Goal: Navigation & Orientation: Find specific page/section

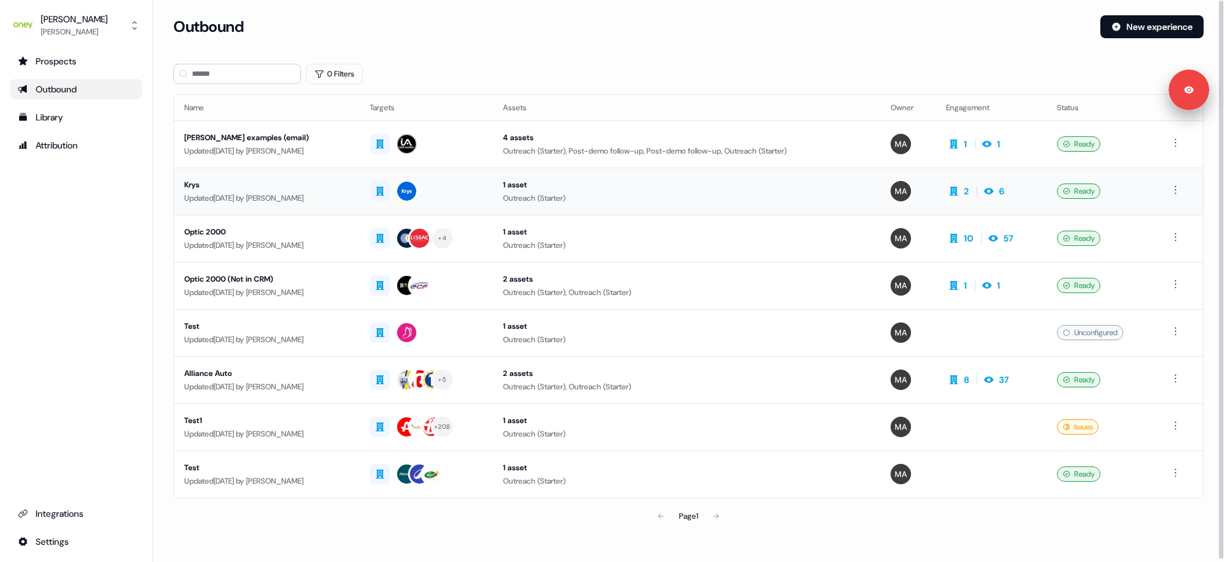
click at [269, 189] on div "Krys" at bounding box center [266, 185] width 165 height 13
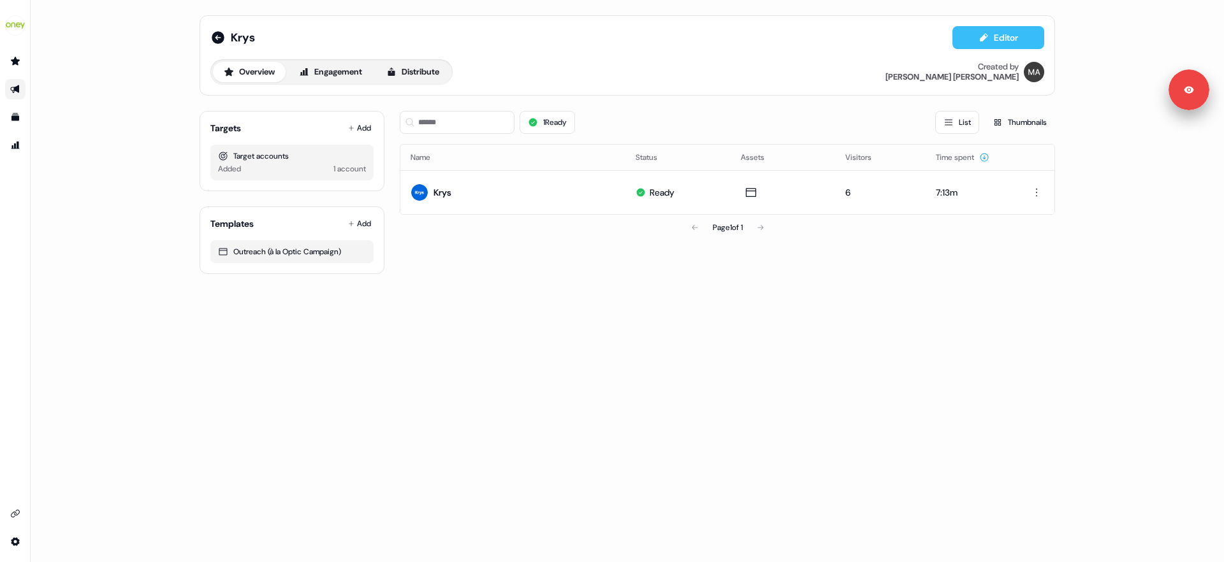
click at [979, 40] on icon at bounding box center [984, 38] width 10 height 10
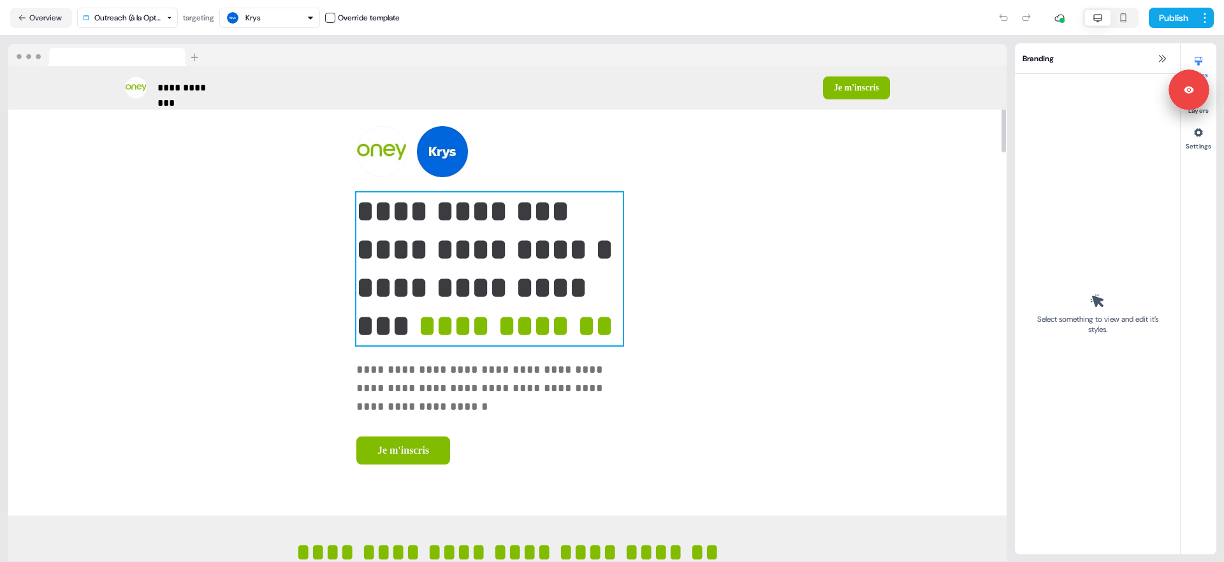
scroll to position [230, 0]
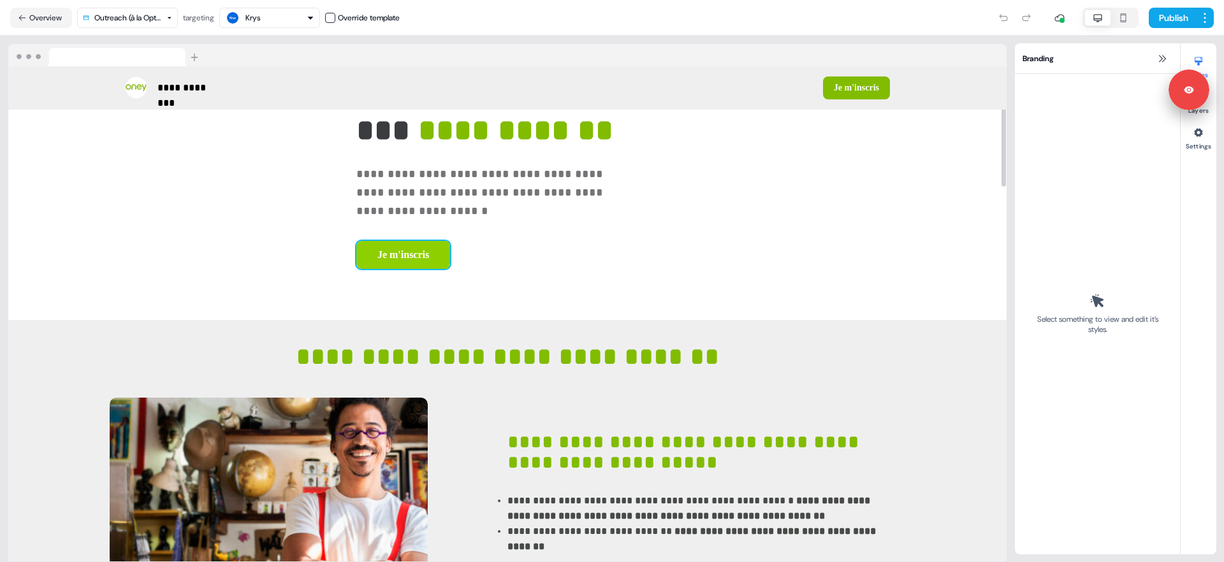
click at [356, 252] on button "Je m'inscris" at bounding box center [403, 255] width 94 height 28
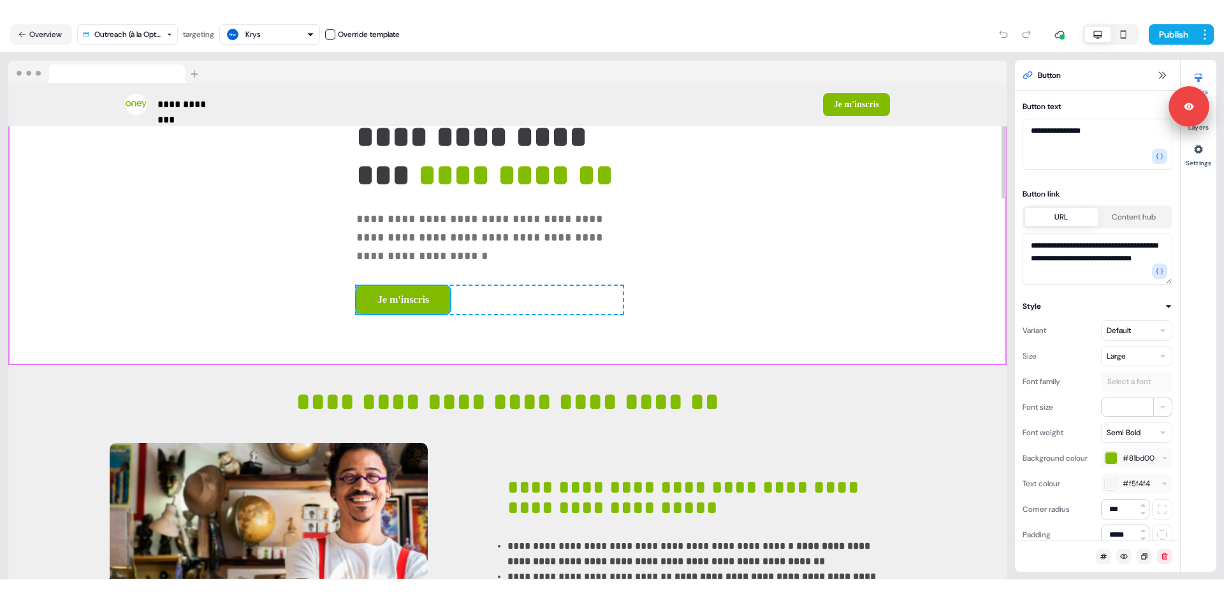
scroll to position [0, 0]
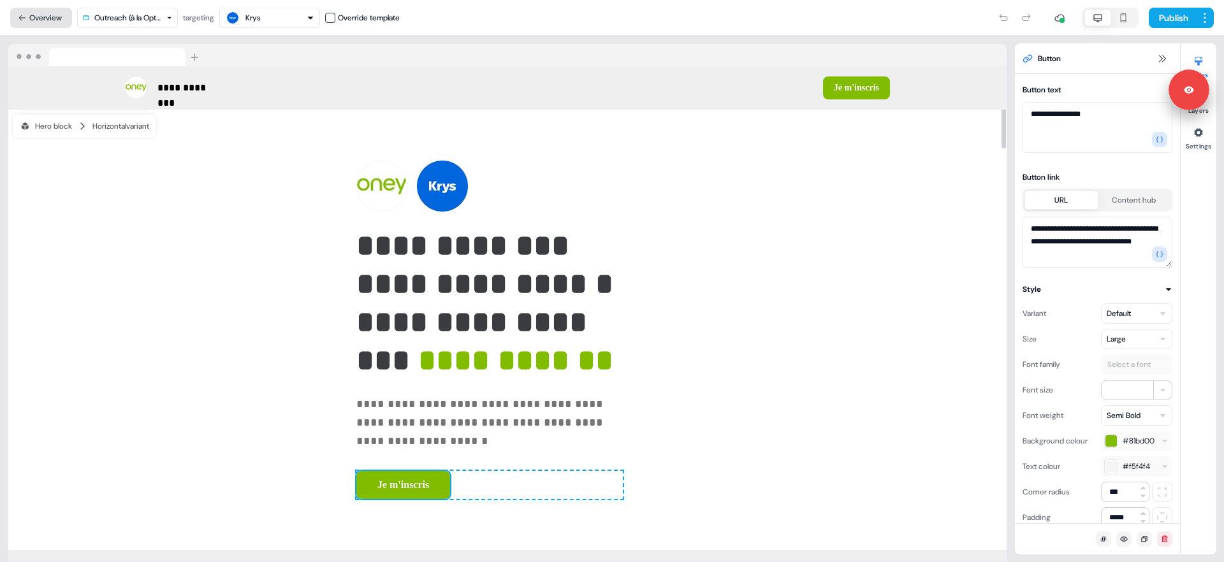
click at [55, 17] on button "Overview" at bounding box center [41, 18] width 62 height 20
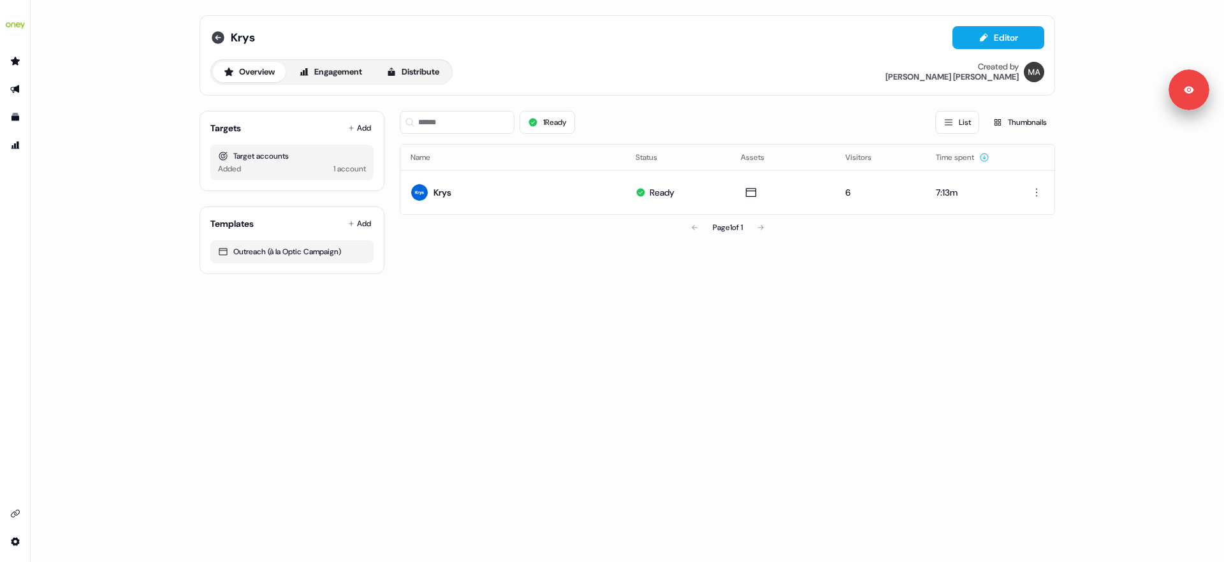
click at [218, 39] on icon at bounding box center [218, 37] width 13 height 13
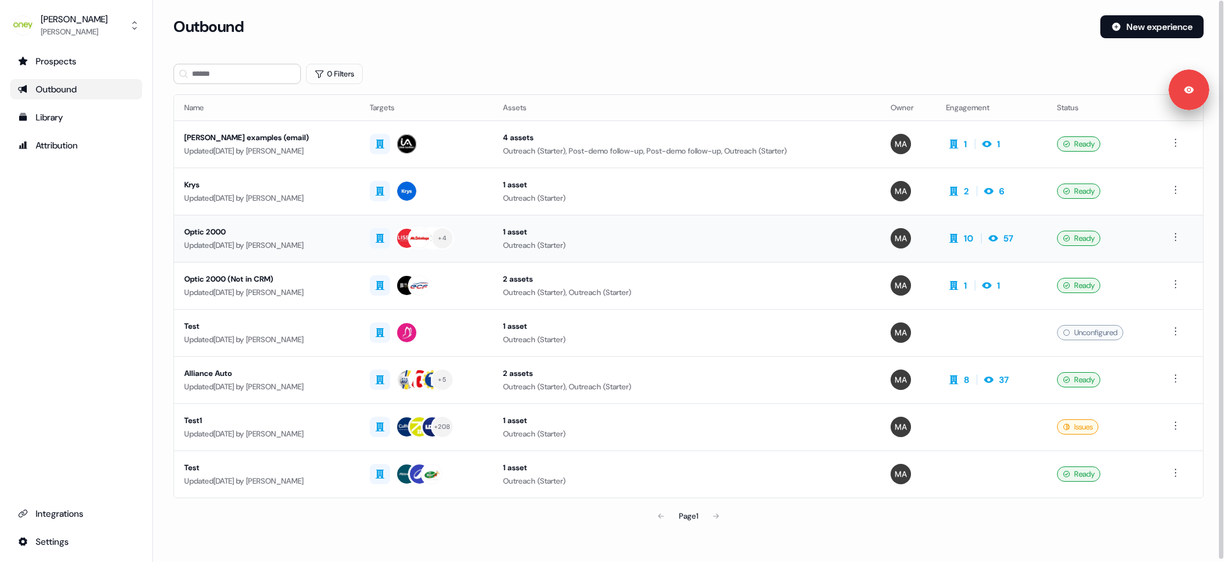
click at [263, 236] on div "Optic 2000" at bounding box center [266, 232] width 165 height 13
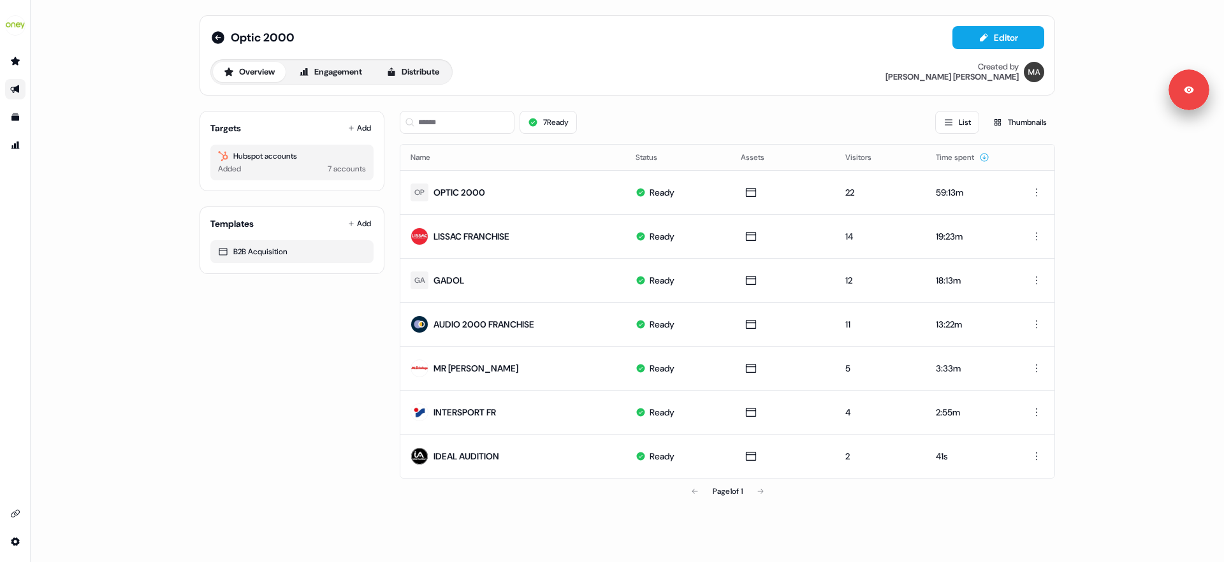
click at [705, 121] on div "7 Ready List Thumbnails" at bounding box center [728, 122] width 656 height 23
click at [333, 68] on button "Engagement" at bounding box center [330, 72] width 85 height 20
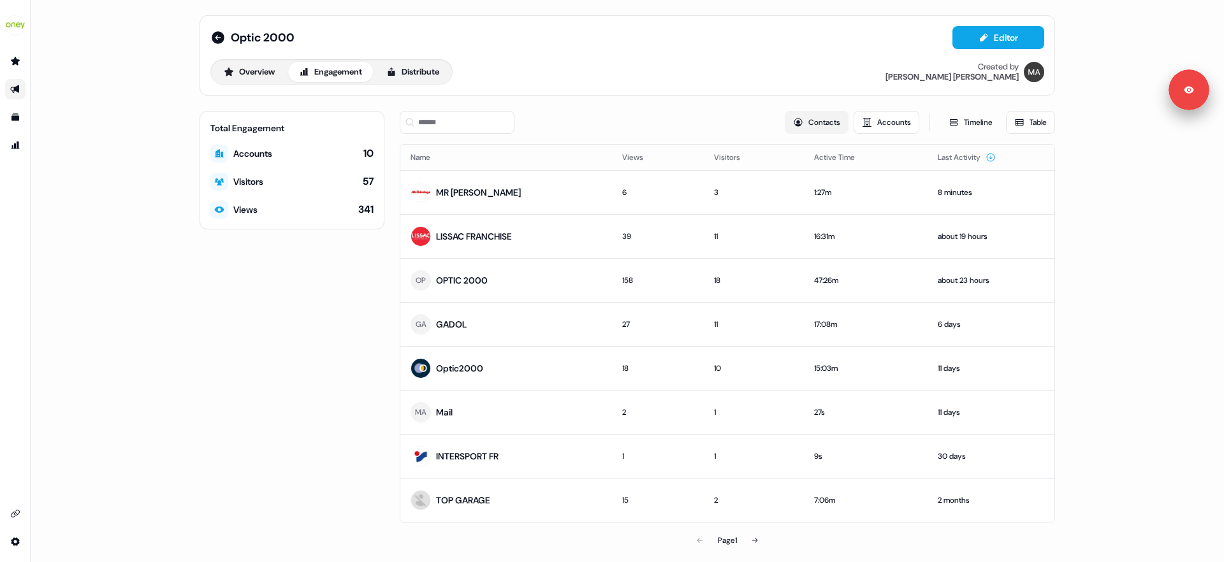
click at [819, 124] on button "Contacts" at bounding box center [817, 122] width 64 height 23
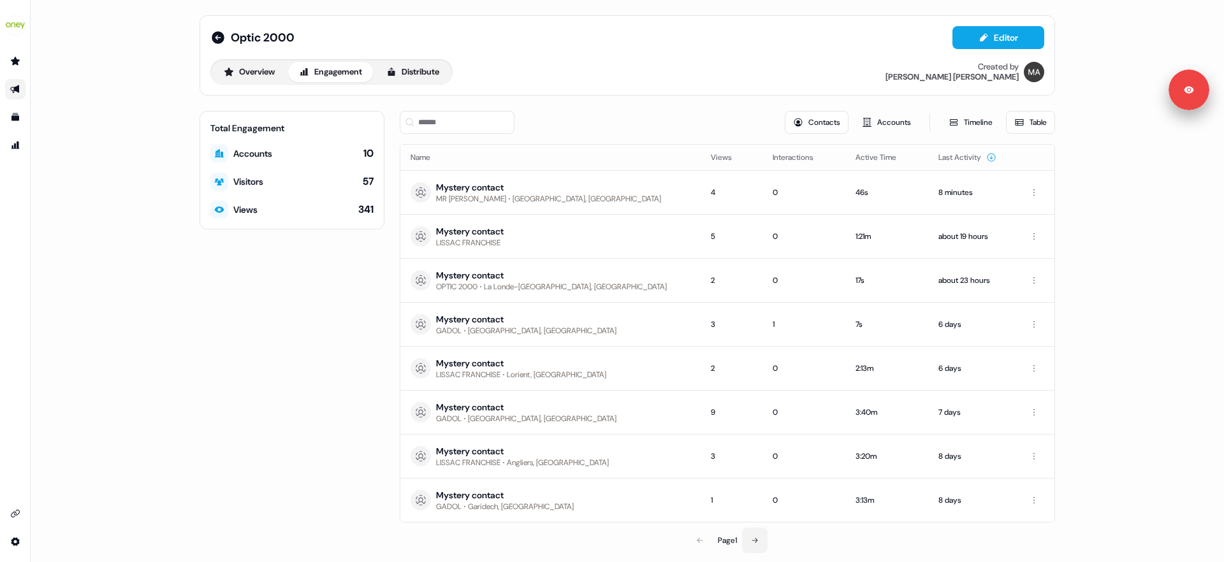
click at [752, 540] on icon at bounding box center [755, 540] width 6 height 5
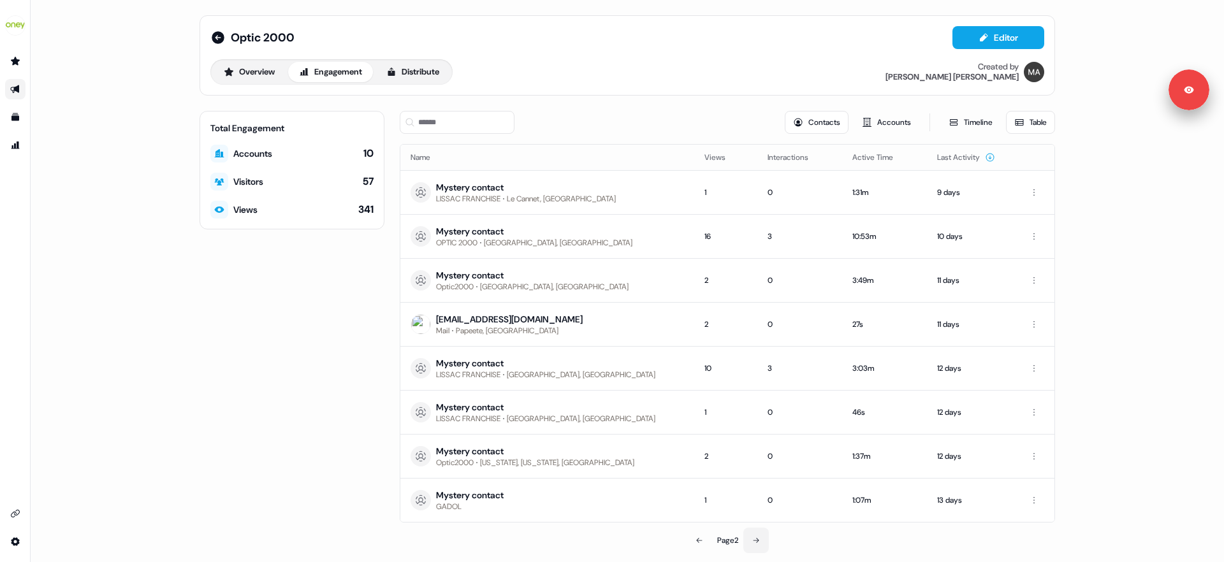
click at [758, 540] on icon at bounding box center [756, 541] width 8 height 8
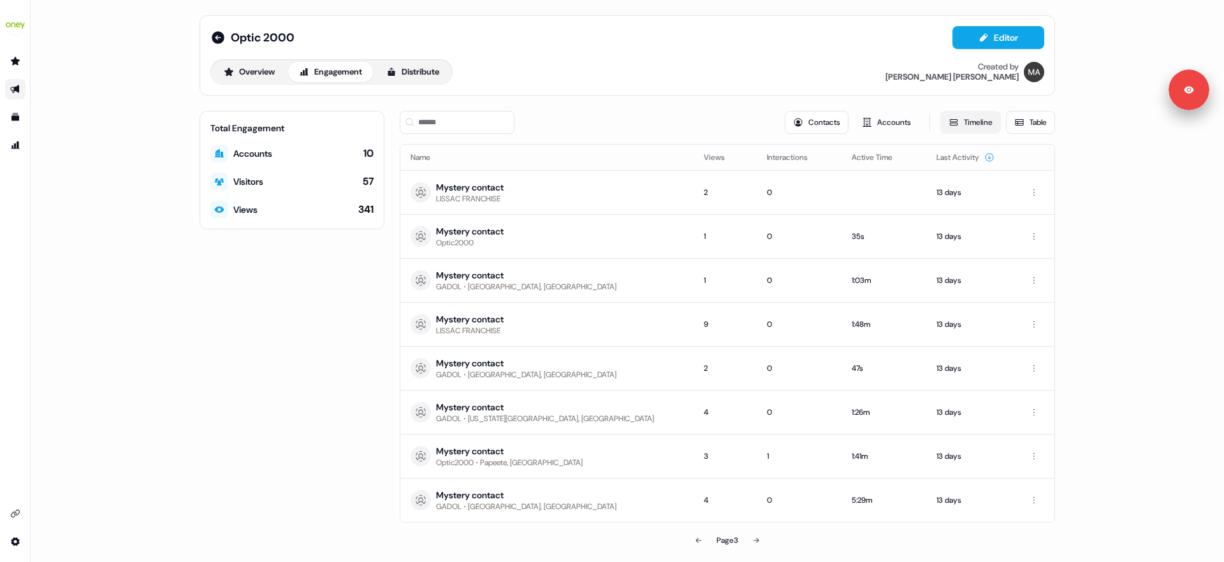
click at [949, 124] on icon at bounding box center [954, 122] width 10 height 10
click at [970, 126] on button "Timeline" at bounding box center [971, 122] width 61 height 23
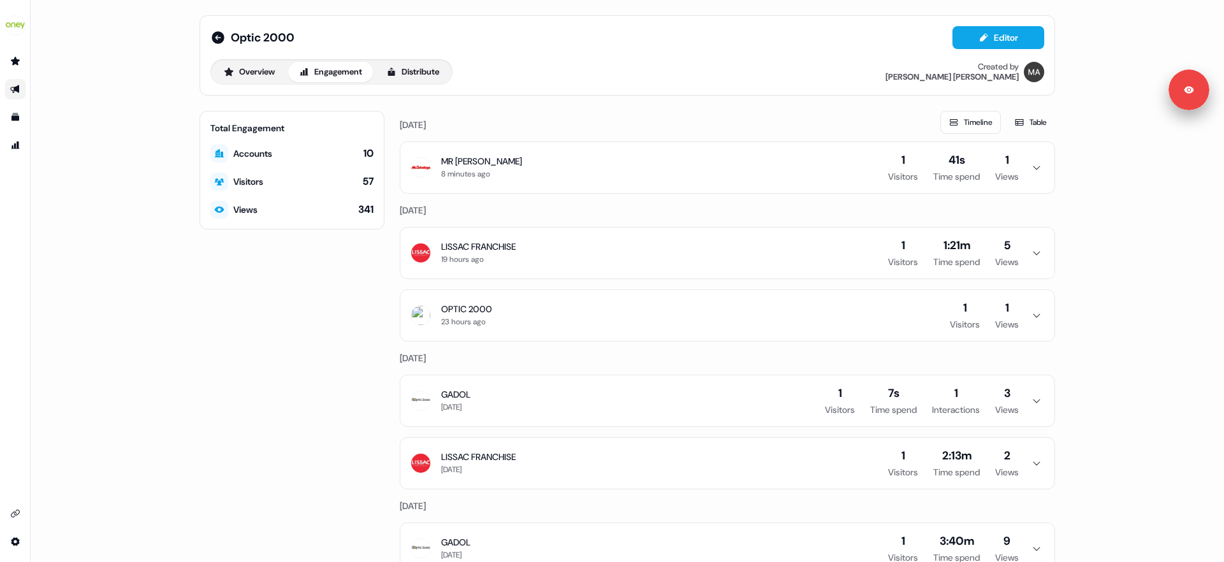
click at [601, 164] on button "MR [PERSON_NAME] 8 minutes ago 1 Visitors 41s Time spend 1 Views" at bounding box center [727, 167] width 654 height 51
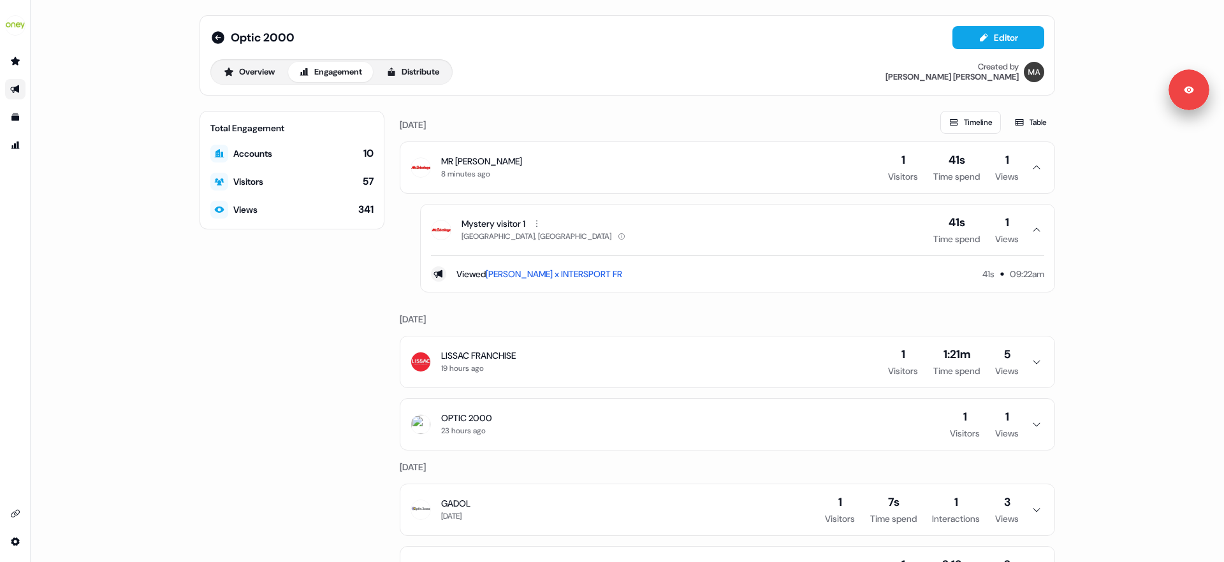
click at [601, 164] on button "MR [PERSON_NAME] 8 minutes ago 1 Visitors 41s Time spend 1 Views" at bounding box center [727, 167] width 654 height 51
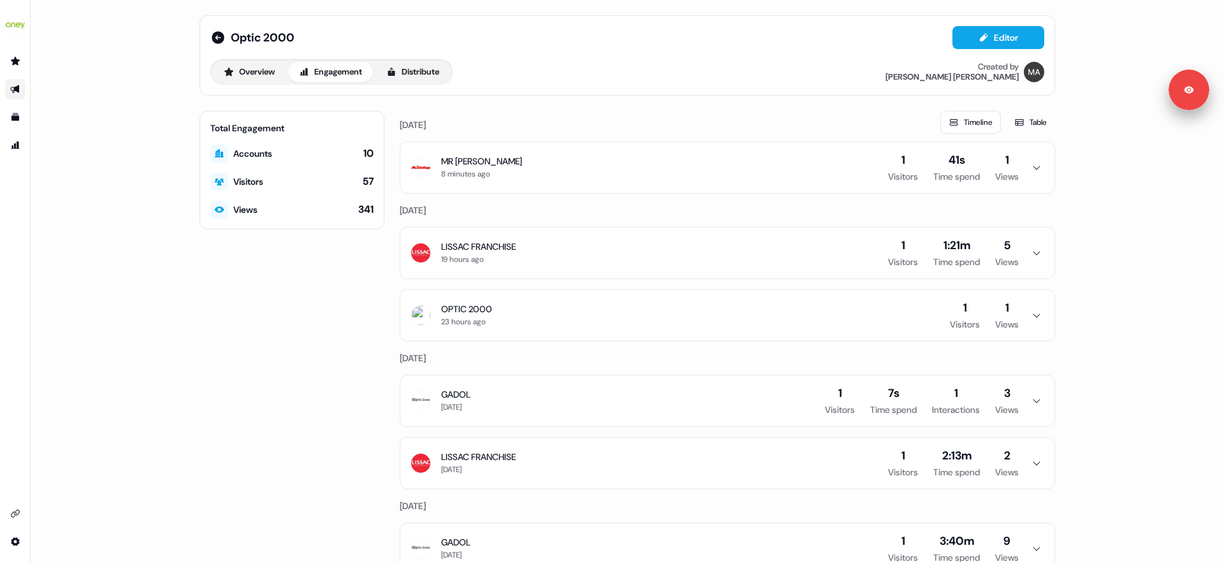
click at [574, 241] on button "LISSAC FRANCHISE 19 hours ago 1 Visitors 1:21m Time spend 5 Views" at bounding box center [727, 253] width 654 height 51
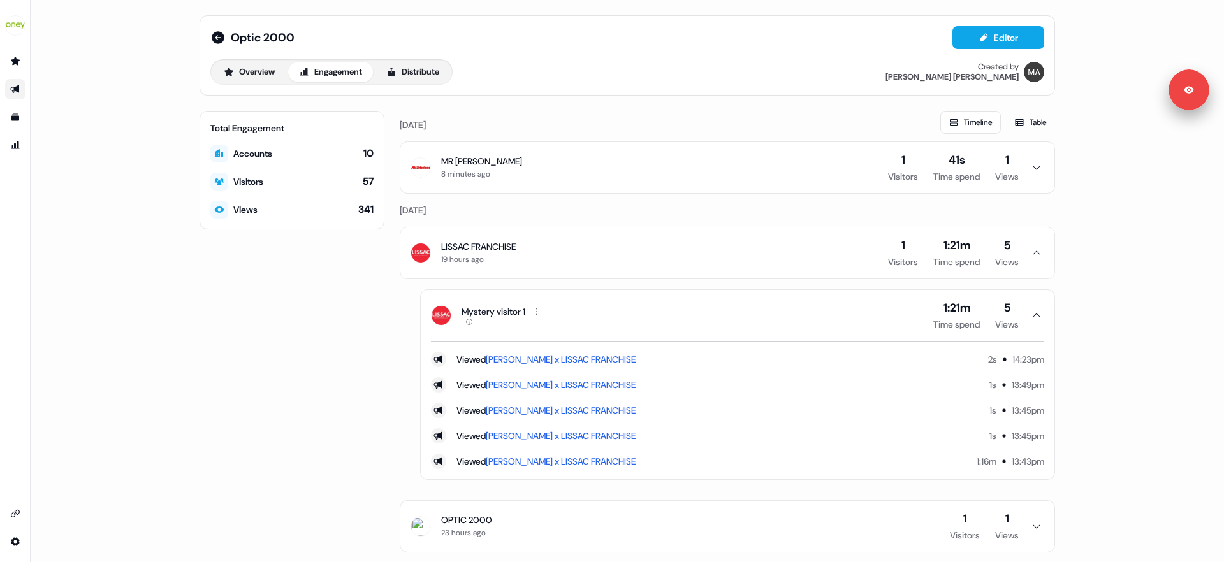
click at [574, 241] on button "LISSAC FRANCHISE 19 hours ago 1 Visitors 1:21m Time spend 5 Views" at bounding box center [727, 253] width 654 height 51
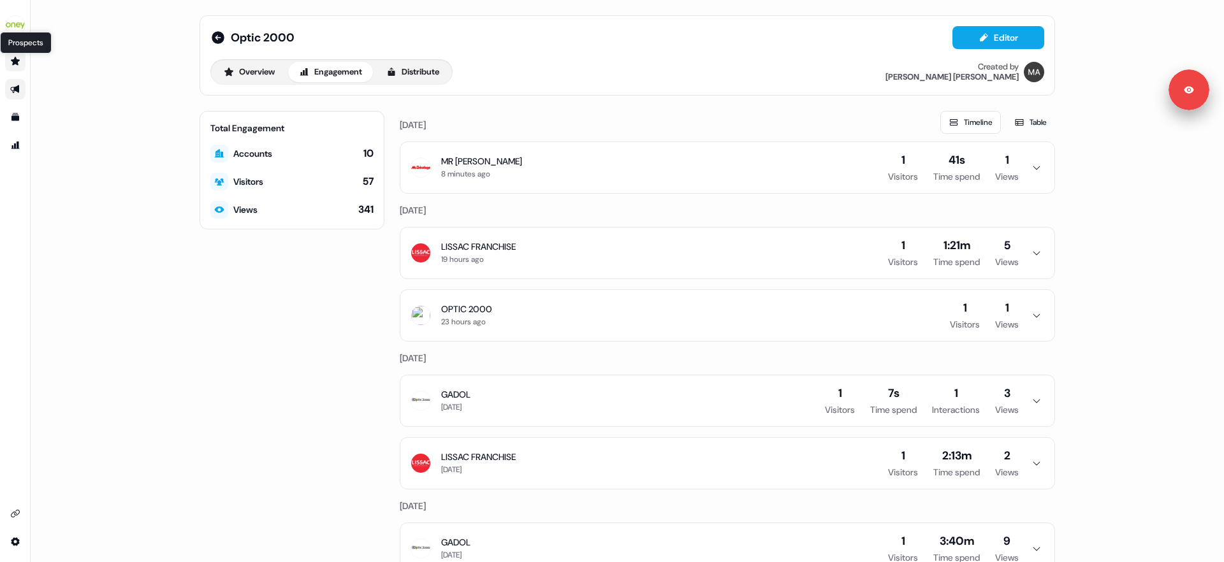
click at [16, 63] on icon "Go to prospects" at bounding box center [15, 61] width 9 height 8
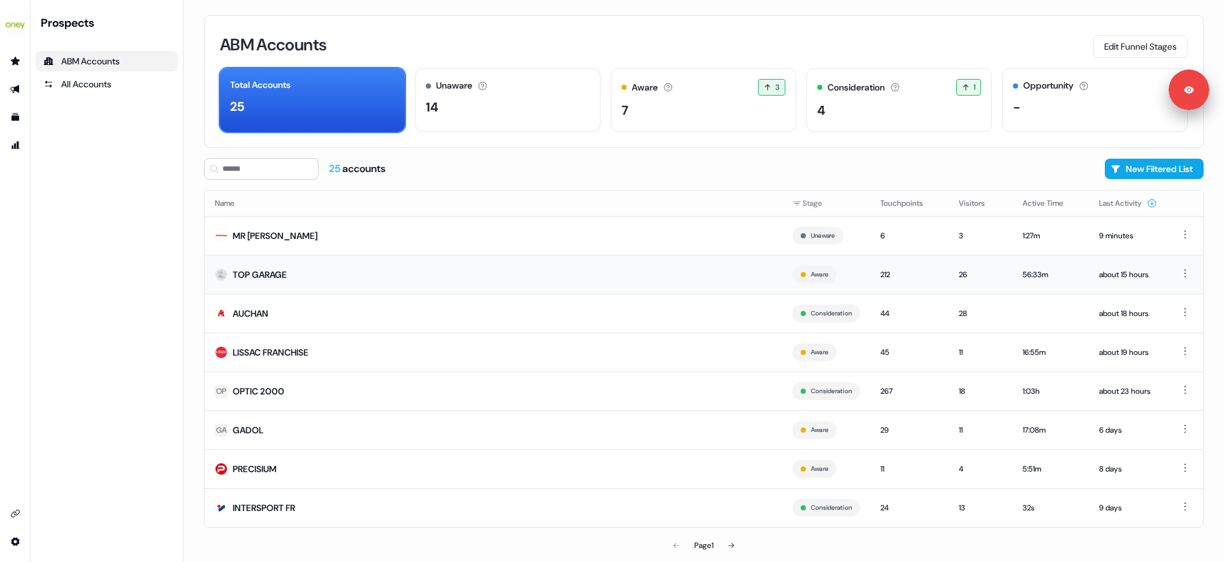
click at [465, 265] on td "TOP GARAGE" at bounding box center [494, 274] width 578 height 39
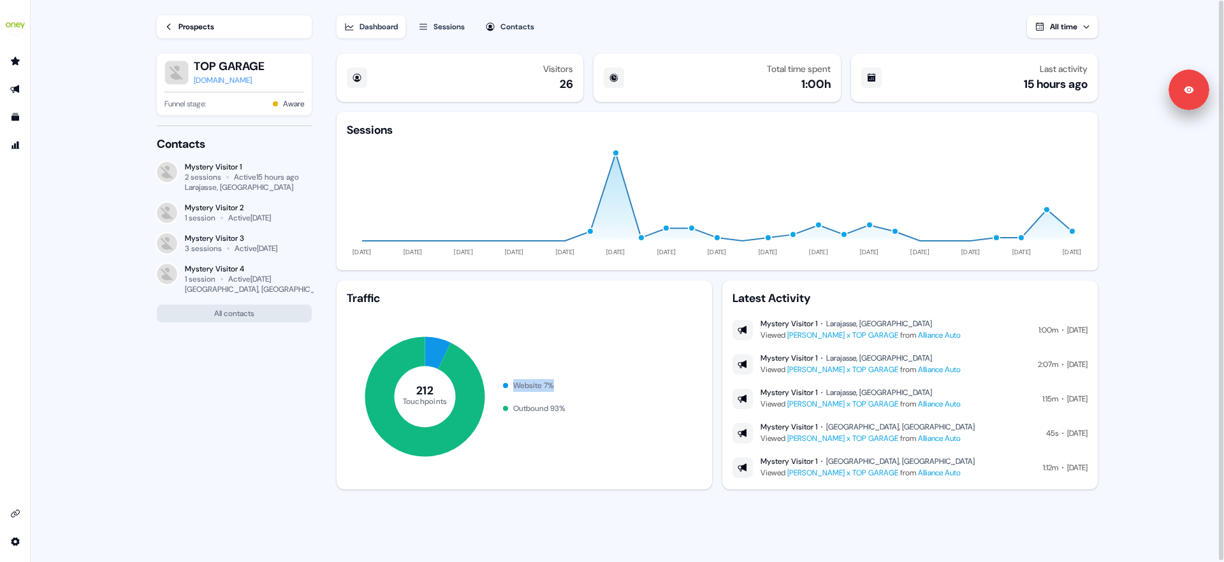
drag, startPoint x: 515, startPoint y: 385, endPoint x: 553, endPoint y: 385, distance: 38.9
click at [553, 385] on div "Website 7 %" at bounding box center [533, 385] width 41 height 13
drag, startPoint x: 512, startPoint y: 408, endPoint x: 567, endPoint y: 408, distance: 54.8
click at [566, 408] on div "Outbound 93 %" at bounding box center [534, 408] width 62 height 13
click at [166, 29] on icon at bounding box center [169, 26] width 9 height 9
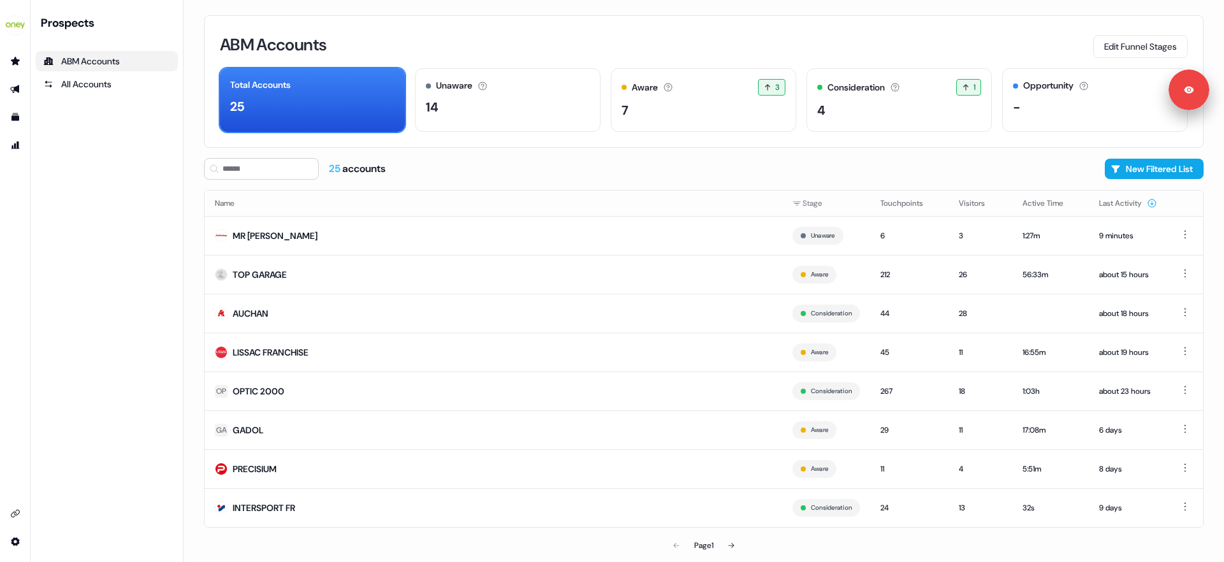
click at [192, 167] on div "ABM Accounts Edit Funnel Stages Total Accounts 25 Unaware The default stage all…" at bounding box center [704, 281] width 1041 height 562
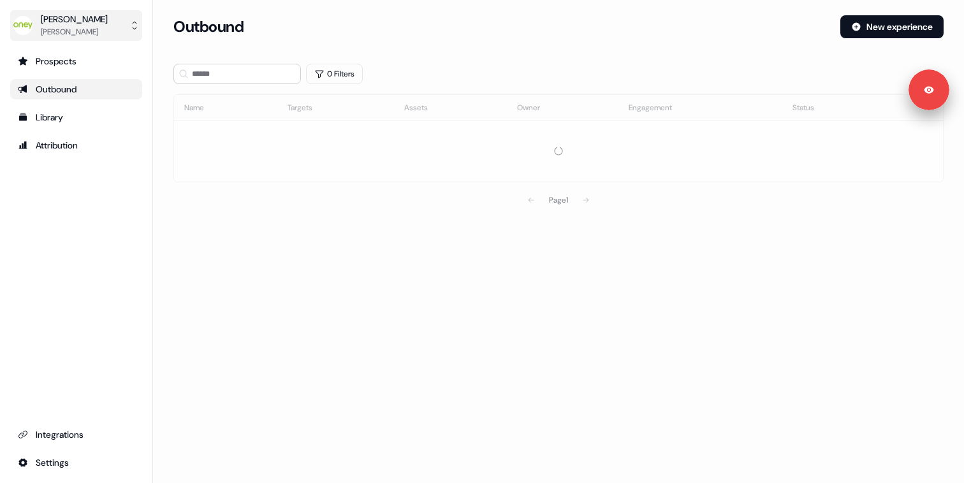
click at [116, 28] on button "[PERSON_NAME] [PERSON_NAME]" at bounding box center [76, 25] width 132 height 31
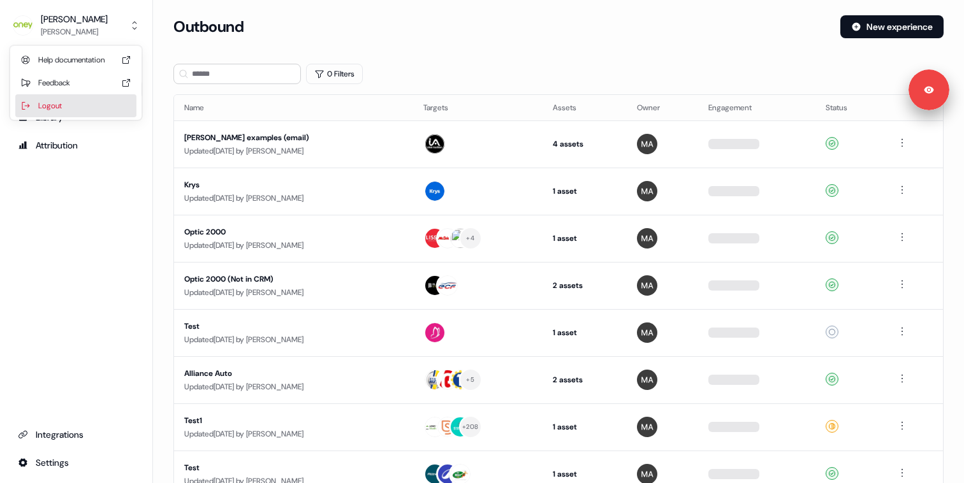
click at [71, 101] on div "Logout" at bounding box center [75, 105] width 121 height 23
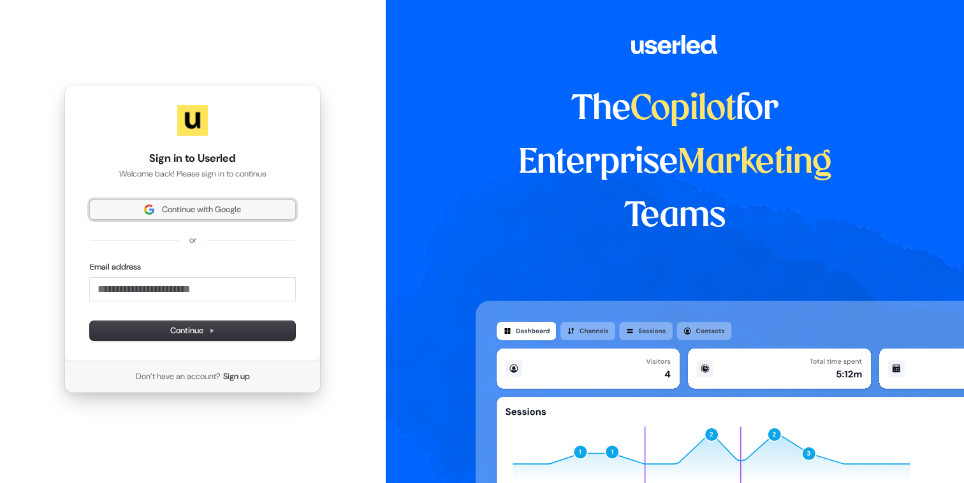
click at [129, 203] on button "Continue with Google" at bounding box center [192, 209] width 205 height 19
